Goal: Information Seeking & Learning: Learn about a topic

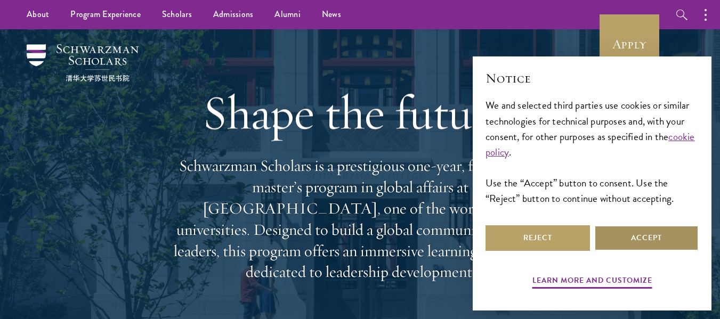
click at [664, 245] on button "Accept" at bounding box center [646, 238] width 104 height 26
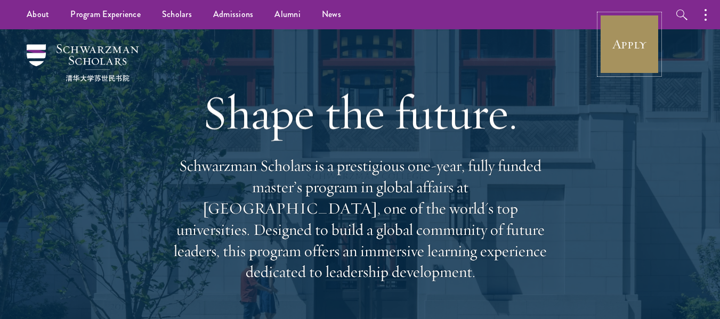
click at [628, 39] on link "Apply" at bounding box center [630, 44] width 60 height 60
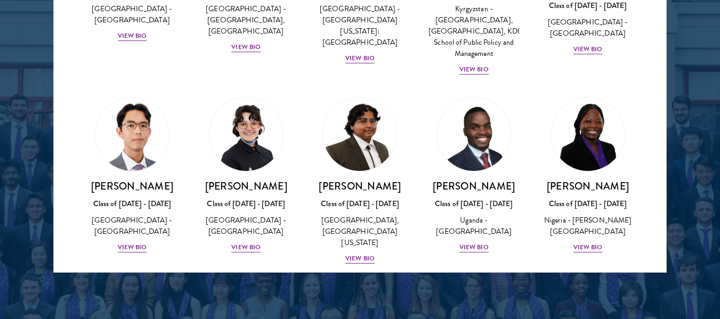
scroll to position [111, 0]
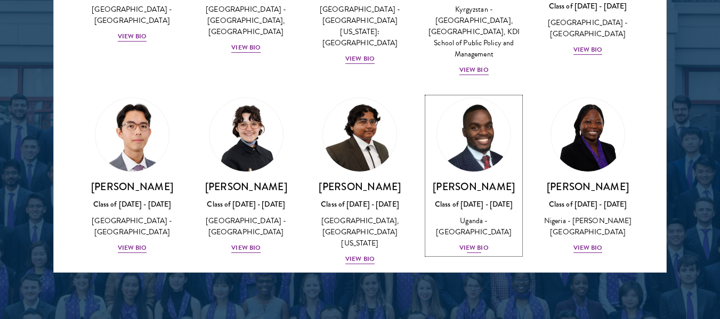
click at [460, 253] on div "View Bio" at bounding box center [474, 248] width 29 height 10
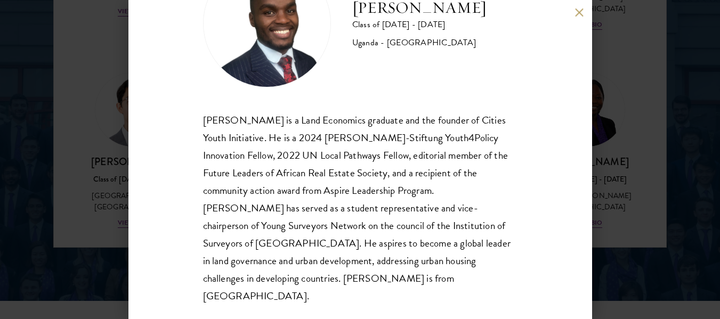
scroll to position [1466, 0]
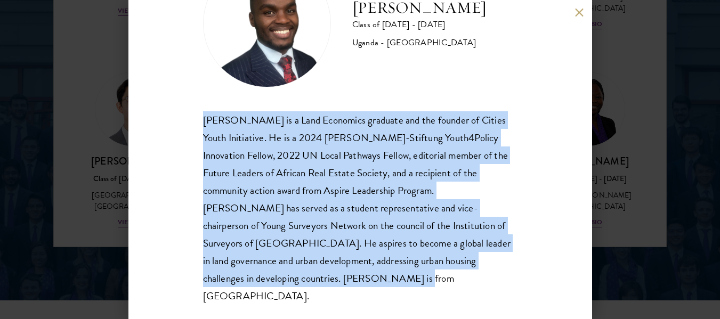
drag, startPoint x: 199, startPoint y: 117, endPoint x: 336, endPoint y: 279, distance: 211.9
click at [336, 279] on div "[PERSON_NAME] Class of [DATE] - [DATE] [GEOGRAPHIC_DATA] - [GEOGRAPHIC_DATA] [G…" at bounding box center [360, 159] width 464 height 319
copy div "[PERSON_NAME] is a Land Economics graduate and the founder of Cities Youth Init…"
click at [260, 168] on div "[PERSON_NAME] is a Land Economics graduate and the founder of Cities Youth Init…" at bounding box center [360, 208] width 315 height 194
drag, startPoint x: 322, startPoint y: 278, endPoint x: 200, endPoint y: 88, distance: 226.1
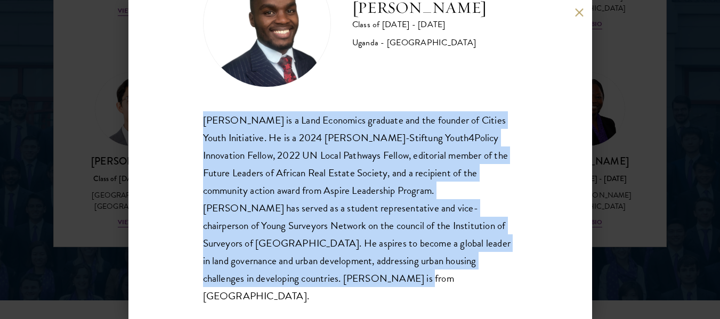
click at [200, 88] on div "[PERSON_NAME] Class of [DATE] - [DATE] [GEOGRAPHIC_DATA] - [GEOGRAPHIC_DATA] [G…" at bounding box center [360, 159] width 464 height 319
copy div "[PERSON_NAME] is a Land Economics graduate and the founder of Cities Youth Init…"
